Goal: Obtain resource: Download file/media

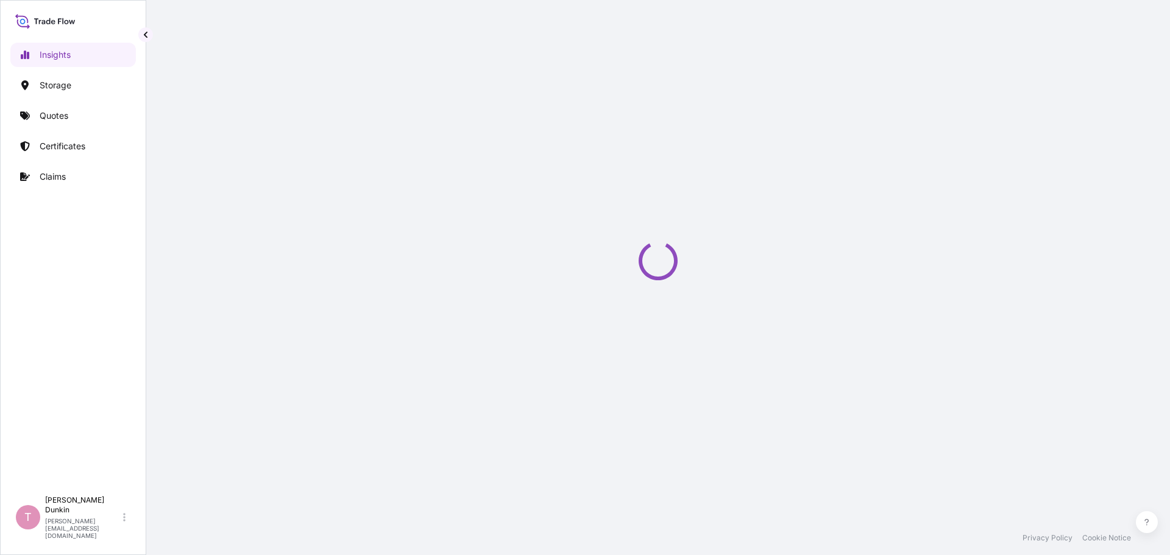
select select "2025"
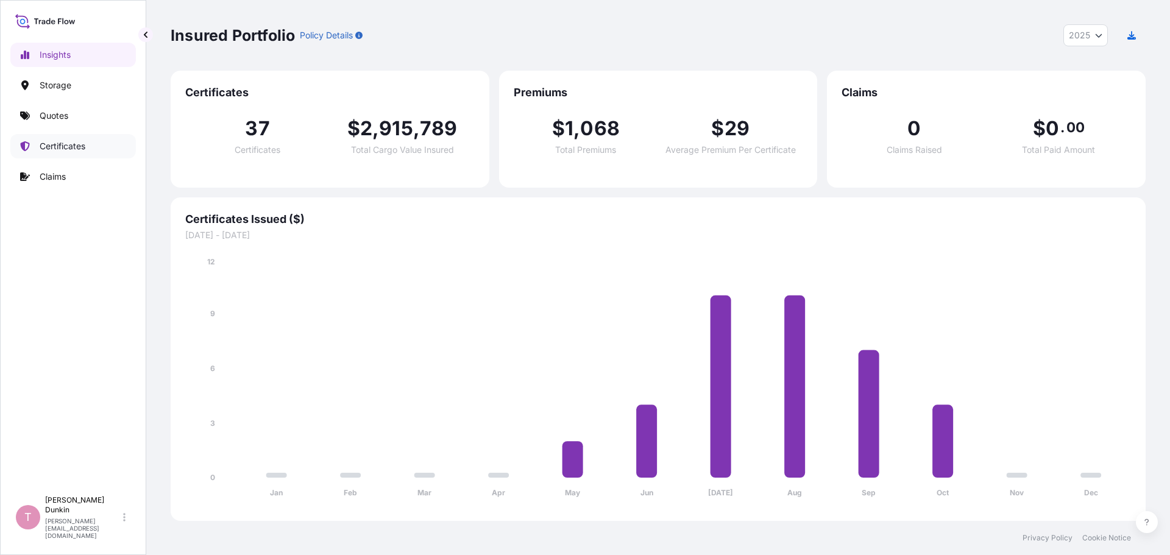
click at [66, 147] on p "Certificates" at bounding box center [63, 146] width 46 height 12
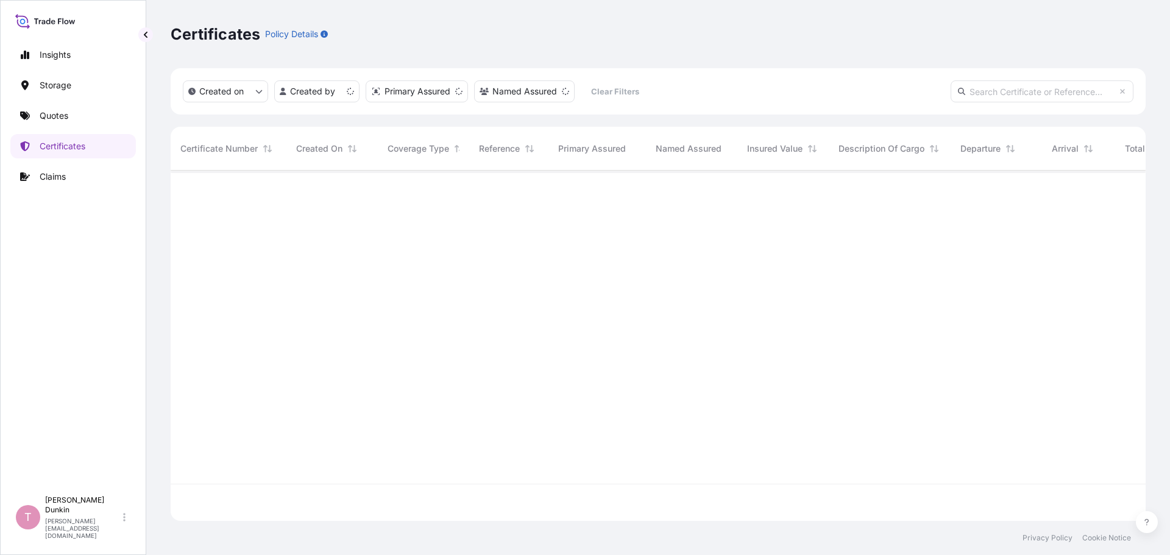
scroll to position [348, 966]
click at [986, 89] on input "text" at bounding box center [1041, 91] width 183 height 22
paste input "US10020869750"
type input "US10020869750"
click at [963, 93] on icon at bounding box center [961, 91] width 7 height 7
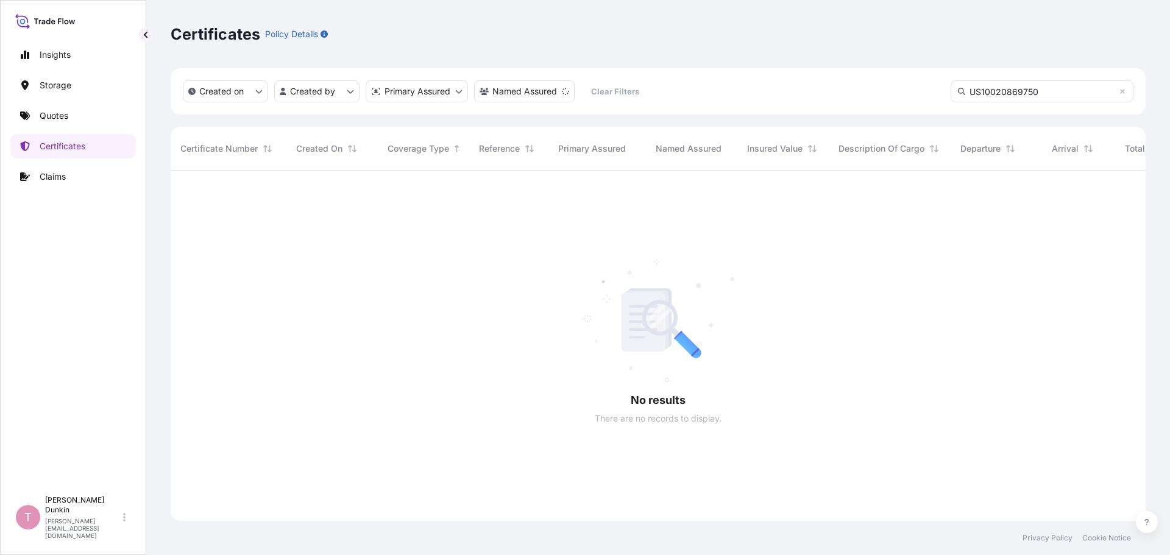
scroll to position [385, 966]
click at [348, 92] on html "Insights Storage Quotes Certificates Claims T Tammy Dunkin tammy.dunkin@psabdp.…" at bounding box center [585, 277] width 1170 height 555
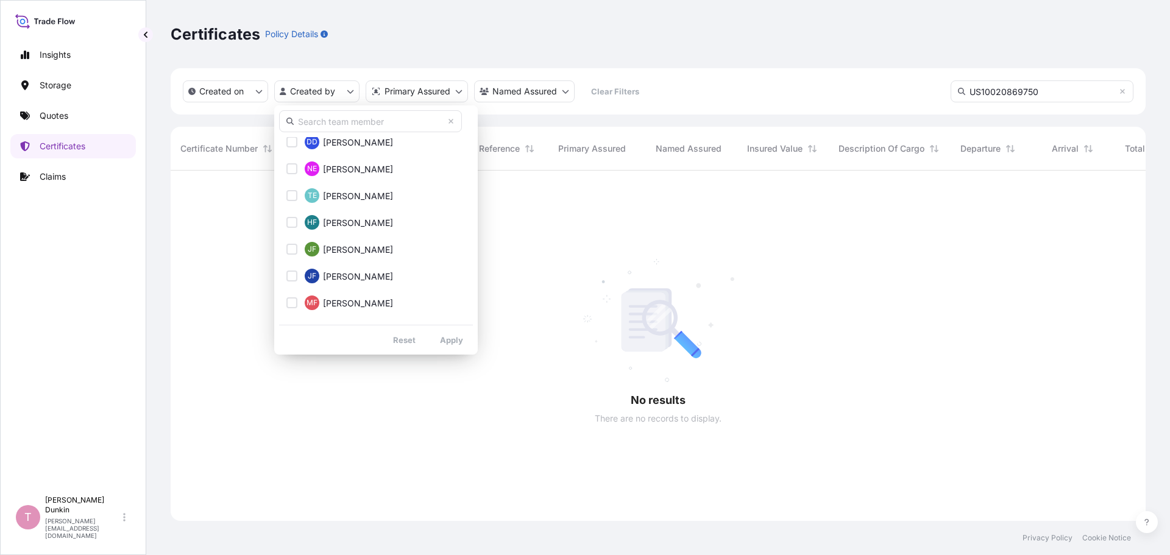
scroll to position [1950, 0]
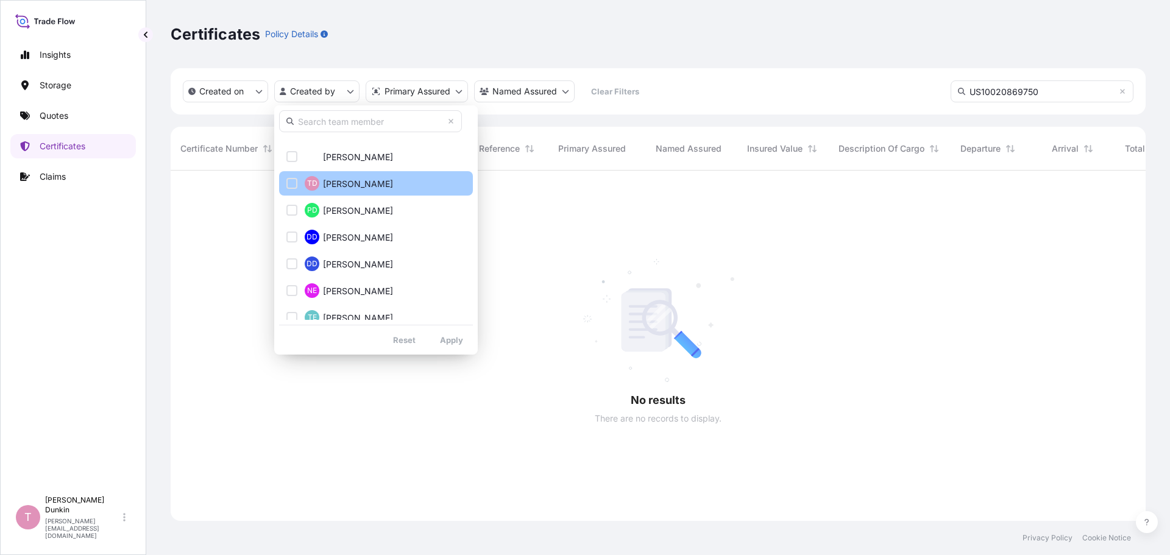
click at [293, 183] on div "Select Option" at bounding box center [291, 183] width 11 height 11
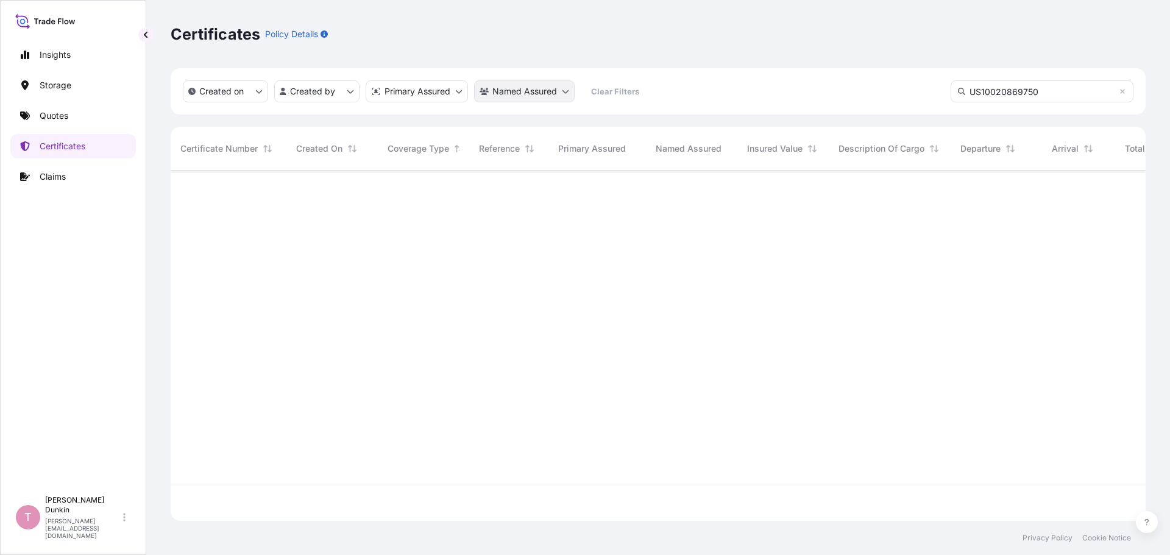
scroll to position [348, 966]
click at [51, 115] on p "Quotes" at bounding box center [54, 116] width 29 height 12
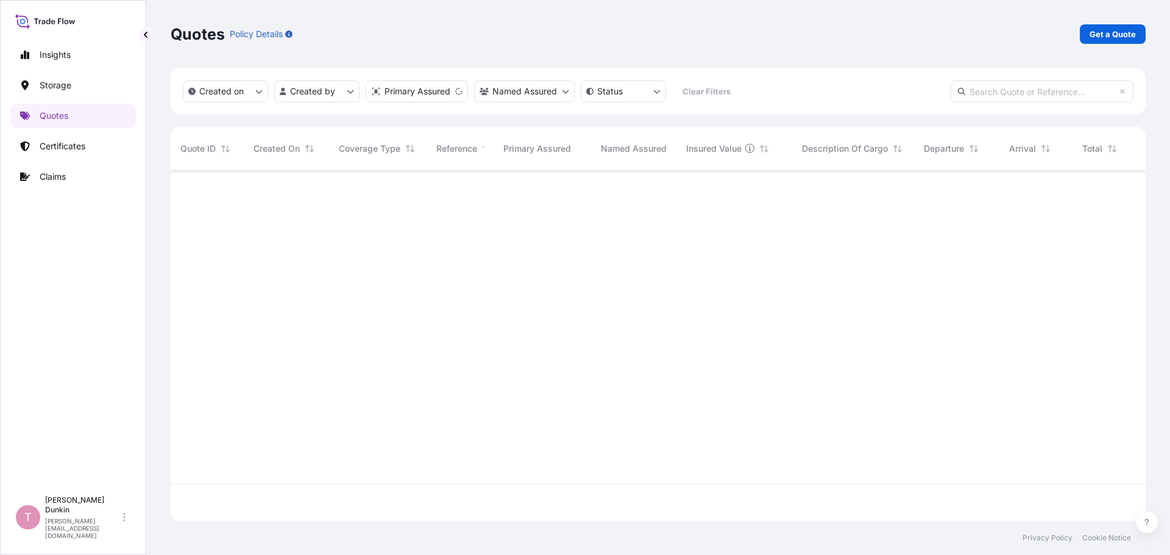
scroll to position [348, 966]
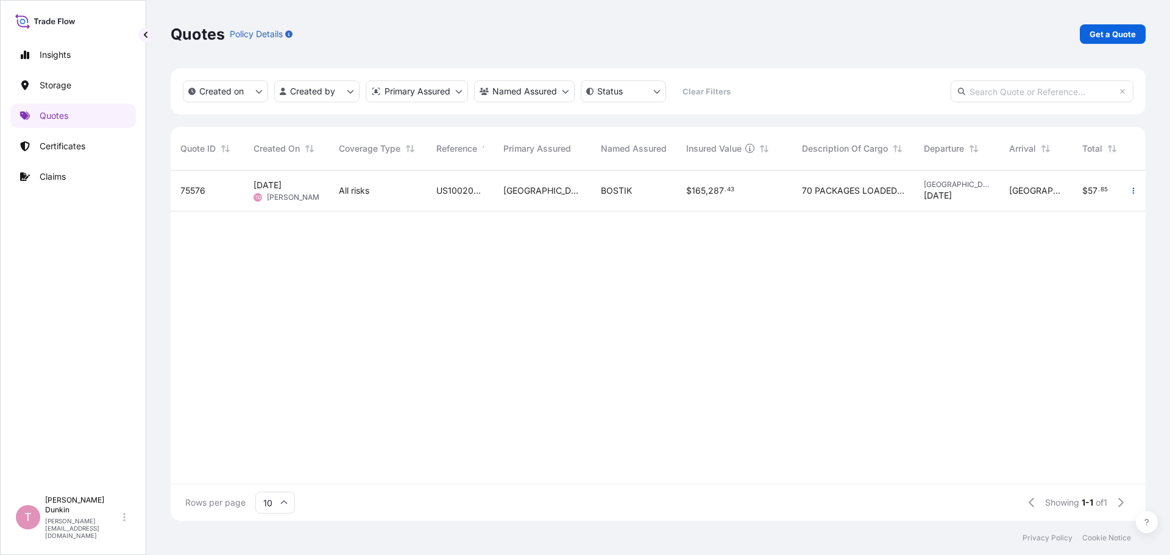
paste input "US10020869750"
type input "US10020869750"
click at [958, 90] on icon at bounding box center [961, 91] width 7 height 7
click at [200, 191] on span "75576" at bounding box center [192, 191] width 25 height 12
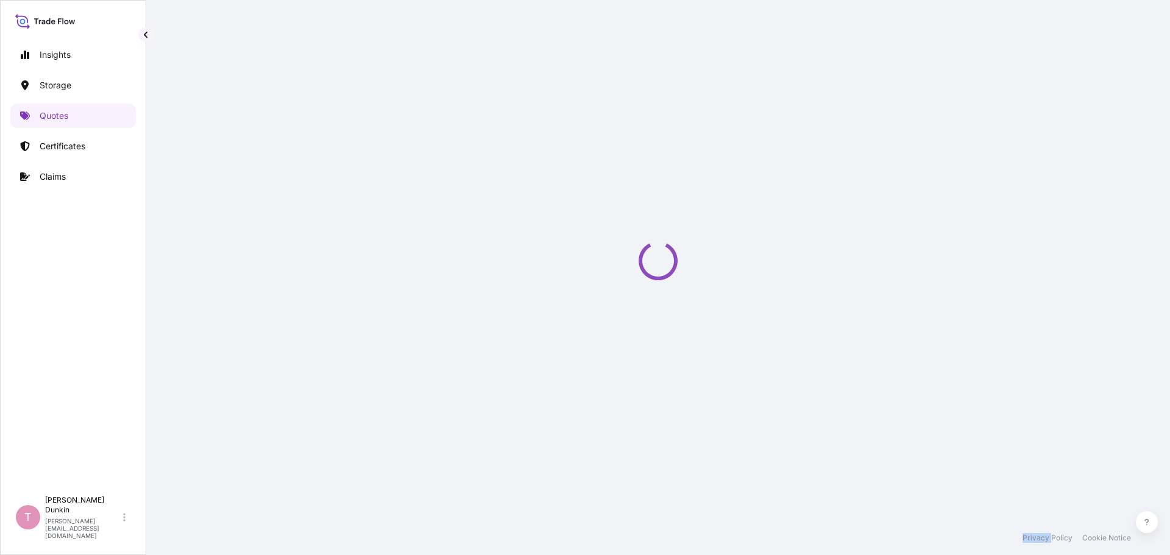
select select "Water"
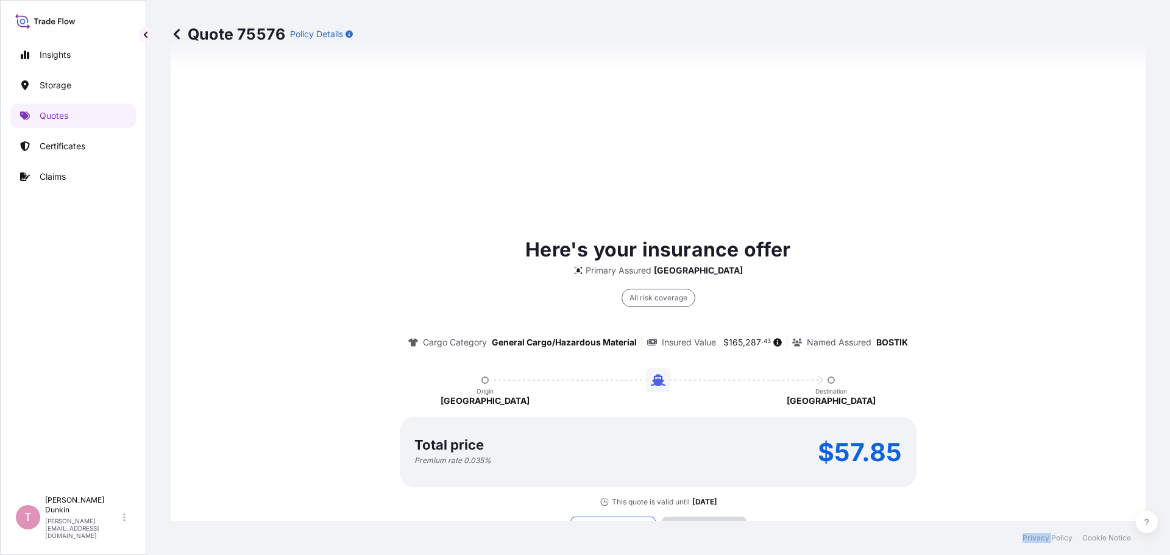
scroll to position [1742, 0]
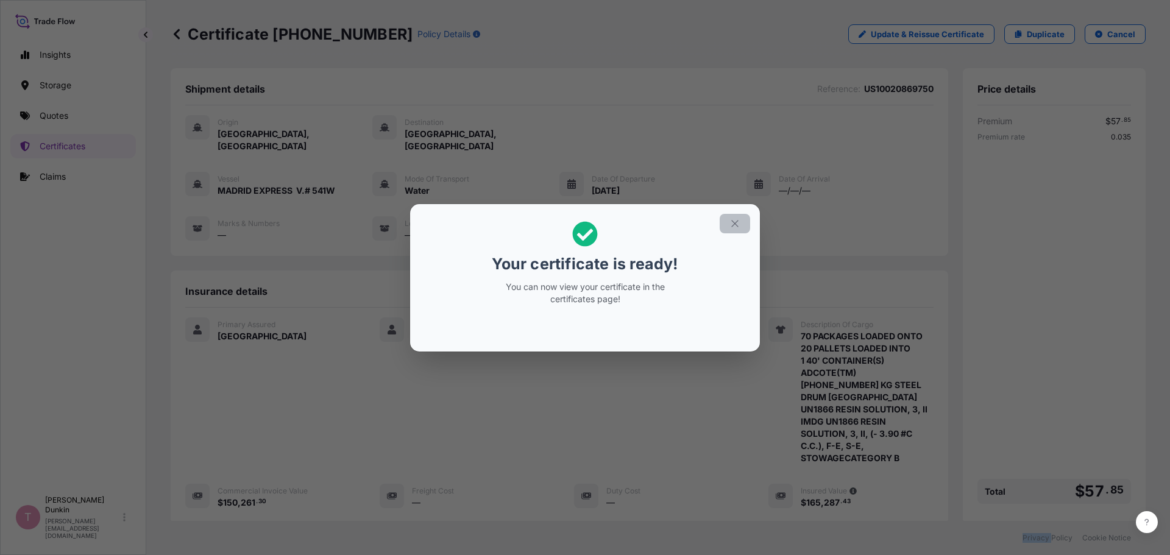
click at [733, 224] on icon "button" at bounding box center [734, 223] width 11 height 11
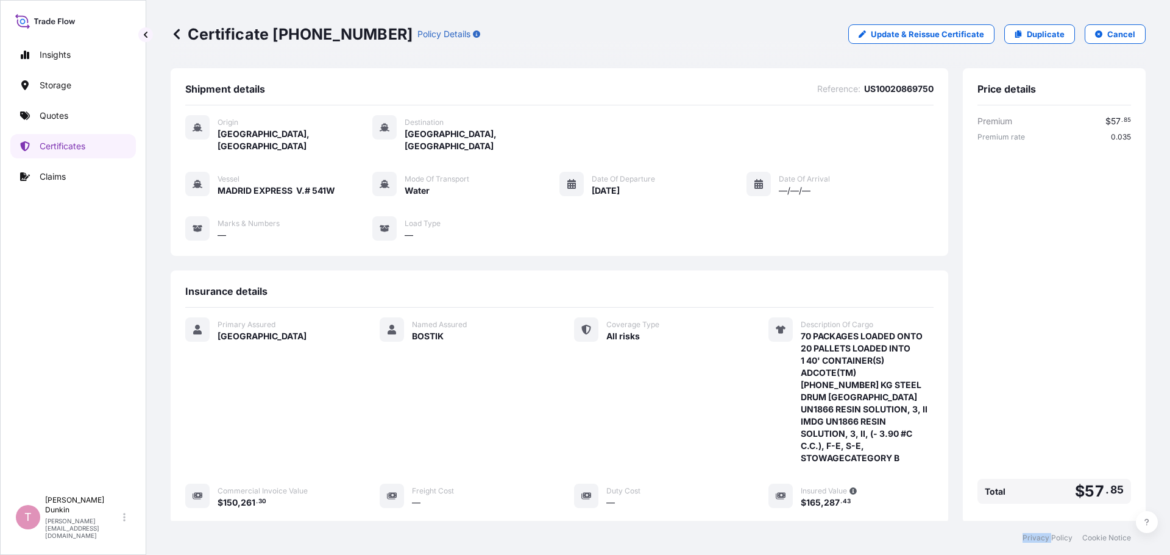
scroll to position [183, 0]
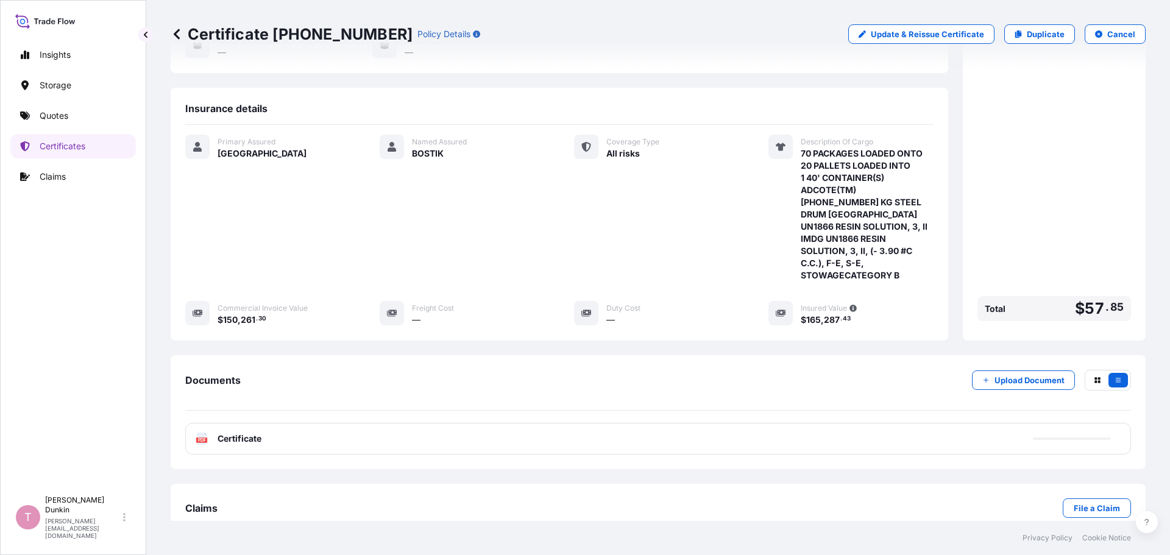
click at [202, 438] on text "PDF" at bounding box center [202, 440] width 8 height 4
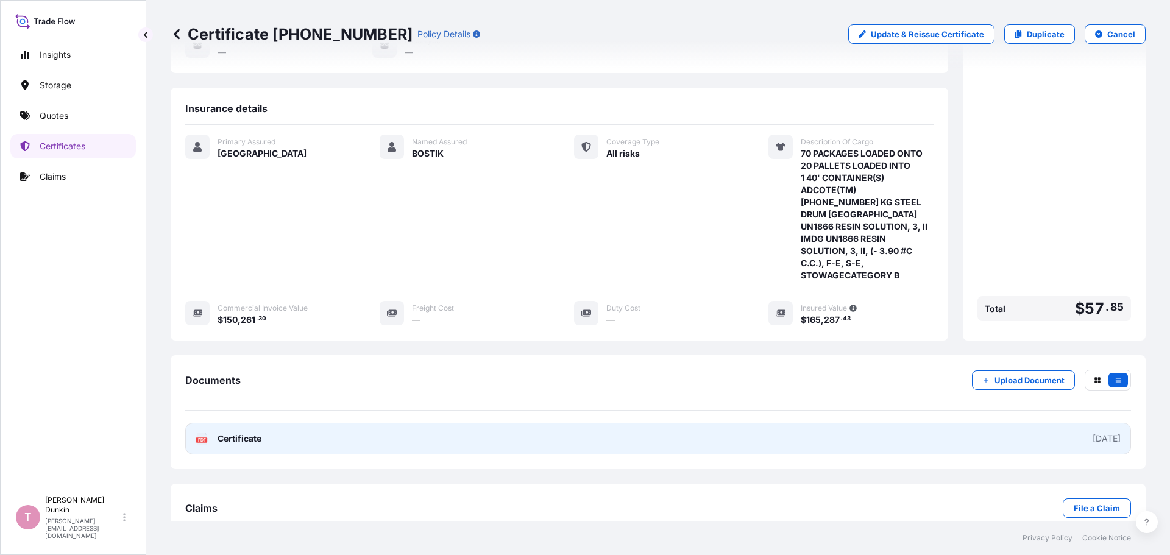
click at [201, 438] on text "PDF" at bounding box center [202, 440] width 8 height 4
